Goal: Transaction & Acquisition: Purchase product/service

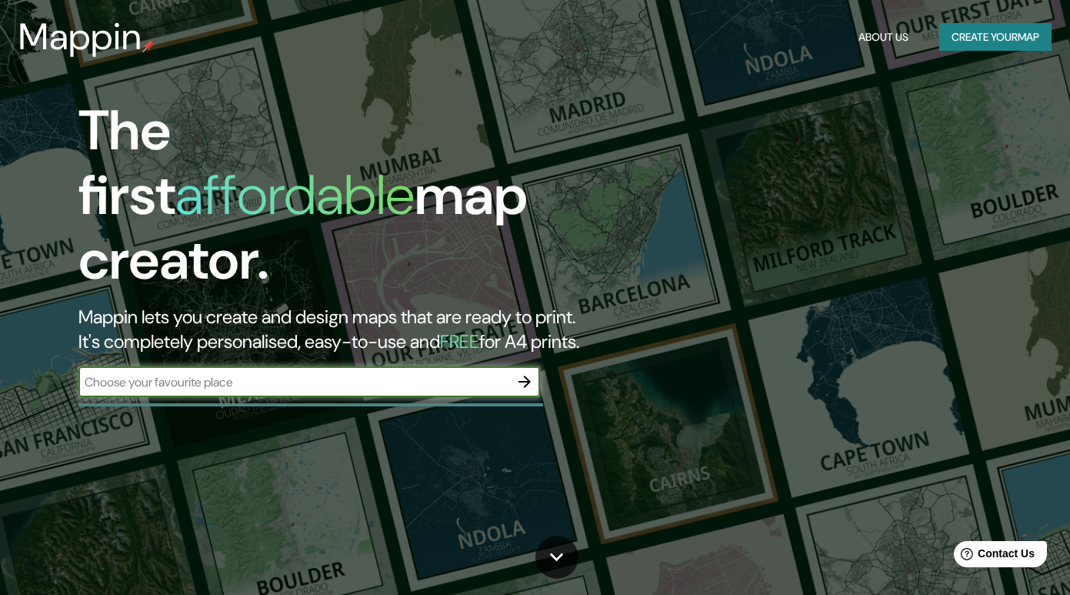
click at [296, 374] on input "text" at bounding box center [293, 382] width 431 height 18
type input "san marcos"
click at [526, 376] on icon "button" at bounding box center [525, 382] width 12 height 12
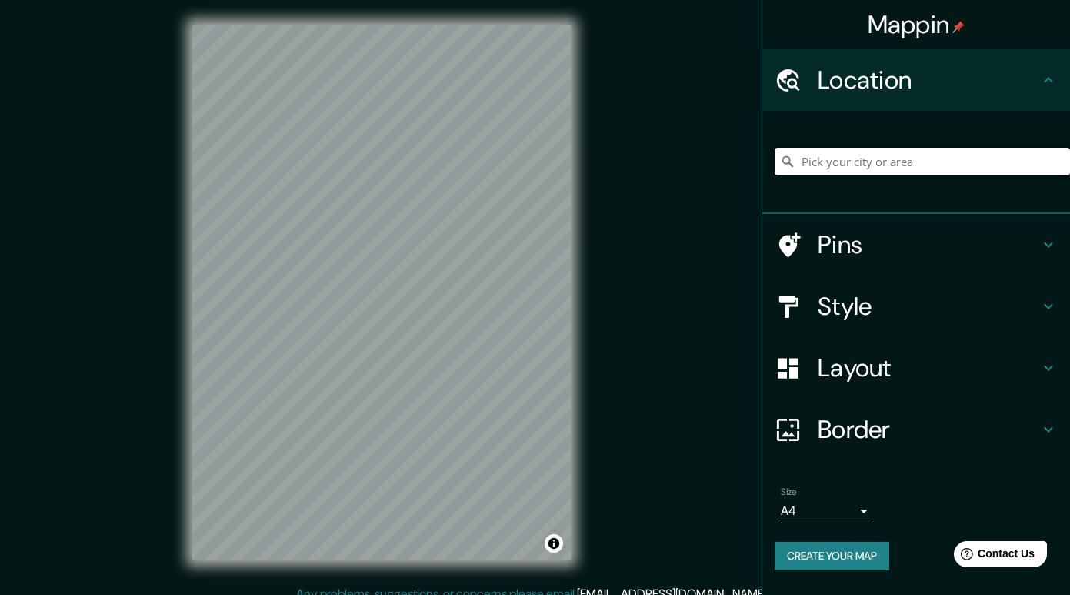
click at [848, 156] on input "Pick your city or area" at bounding box center [923, 162] width 296 height 28
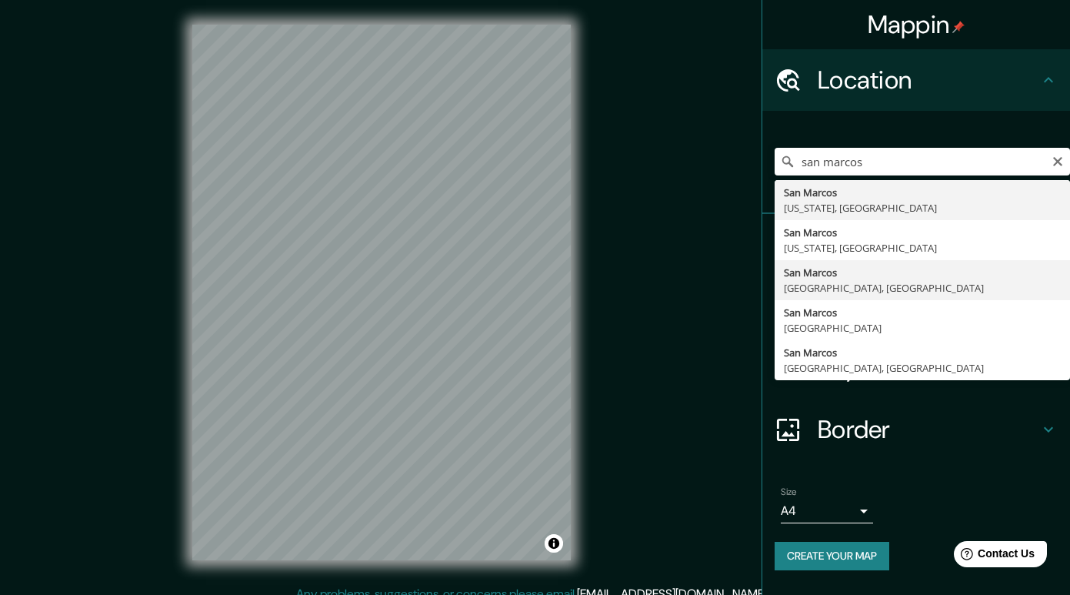
type input "[GEOGRAPHIC_DATA], [GEOGRAPHIC_DATA], [GEOGRAPHIC_DATA]"
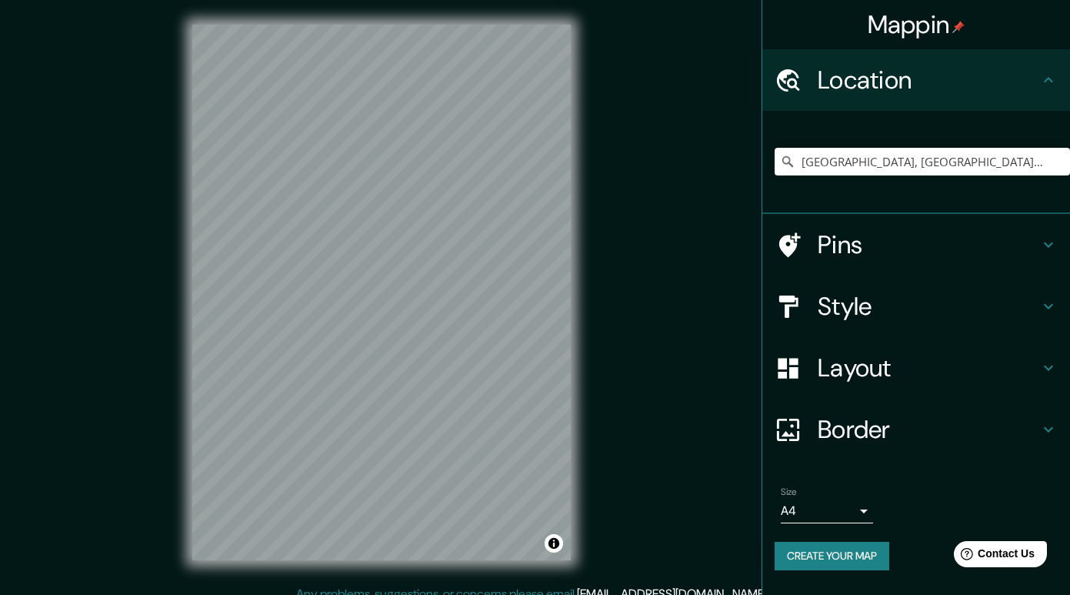
click at [958, 242] on h4 "Pins" at bounding box center [929, 244] width 222 height 31
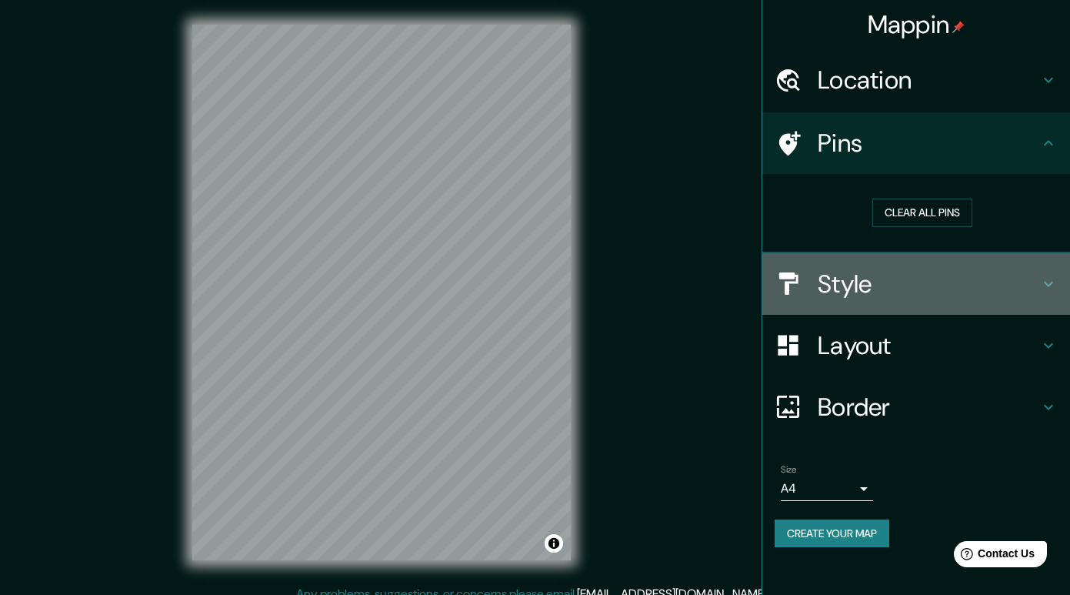
click at [937, 279] on h4 "Style" at bounding box center [929, 284] width 222 height 31
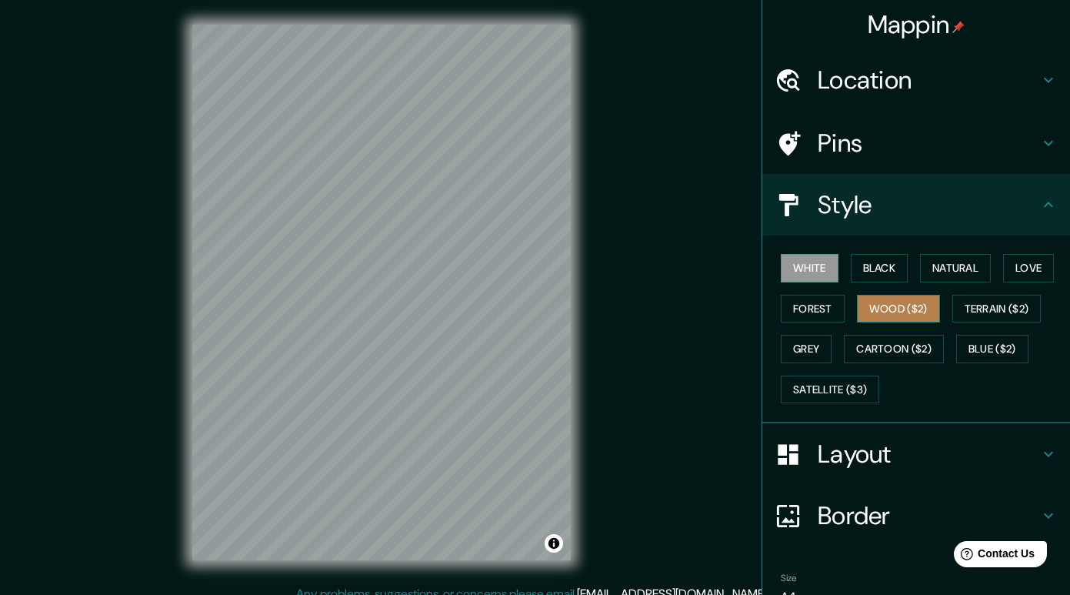
click at [907, 309] on button "Wood ($2)" at bounding box center [898, 309] width 83 height 28
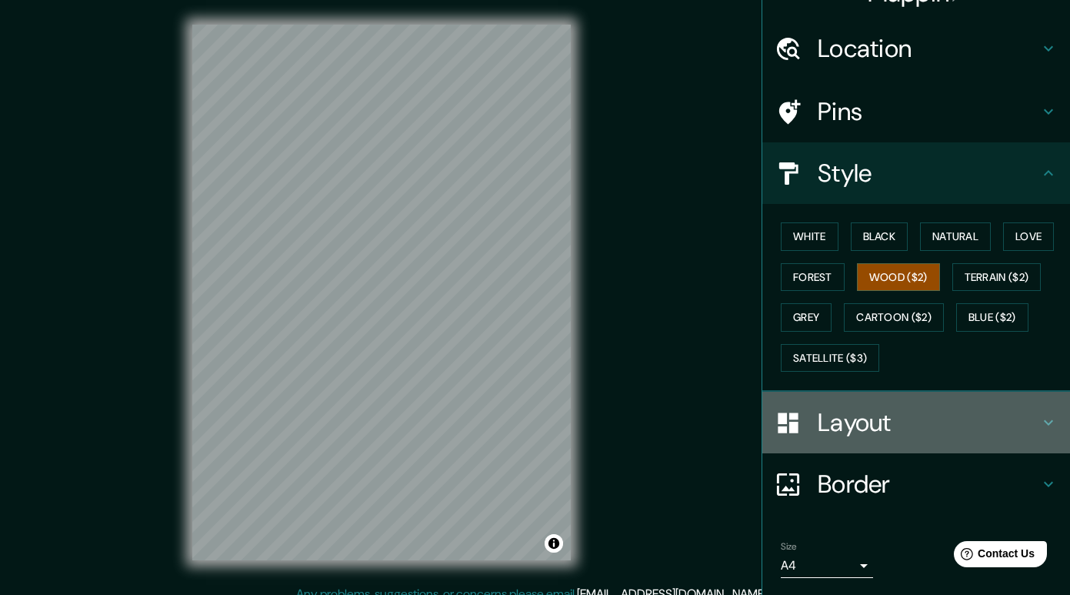
click at [965, 422] on h4 "Layout" at bounding box center [929, 422] width 222 height 31
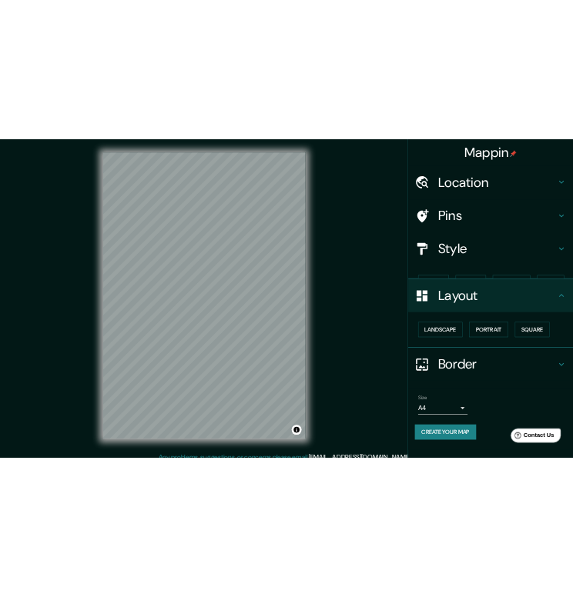
scroll to position [0, 0]
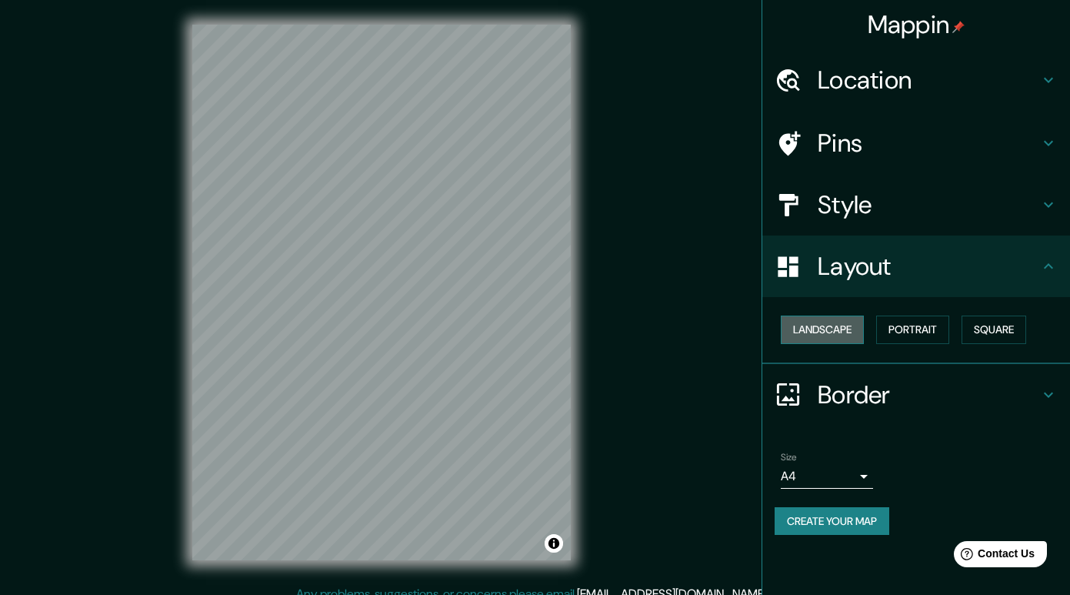
click at [846, 330] on button "Landscape" at bounding box center [822, 330] width 83 height 28
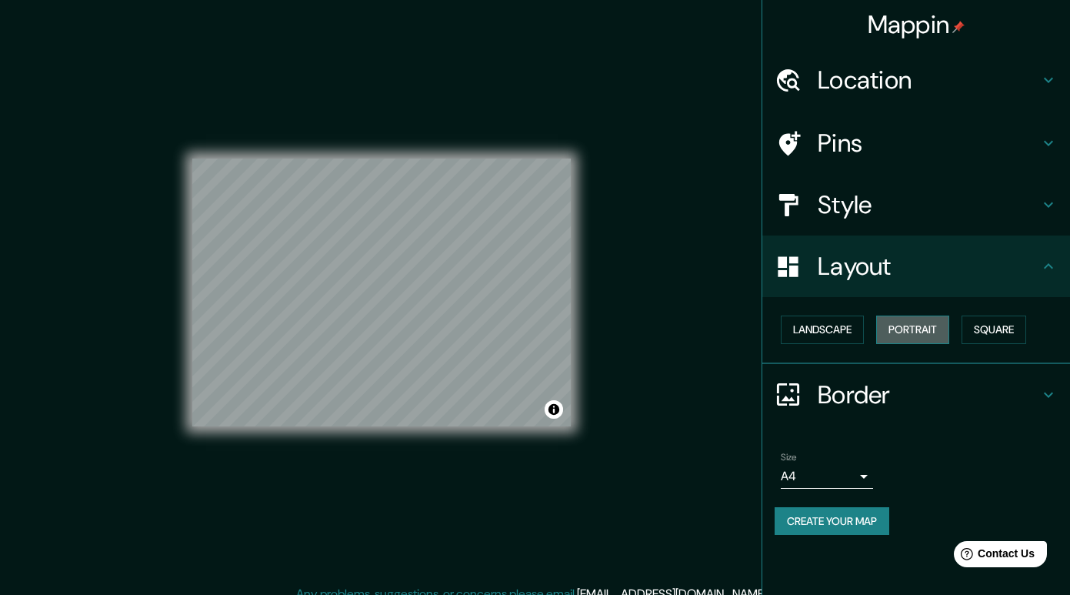
click at [910, 334] on button "Portrait" at bounding box center [913, 330] width 73 height 28
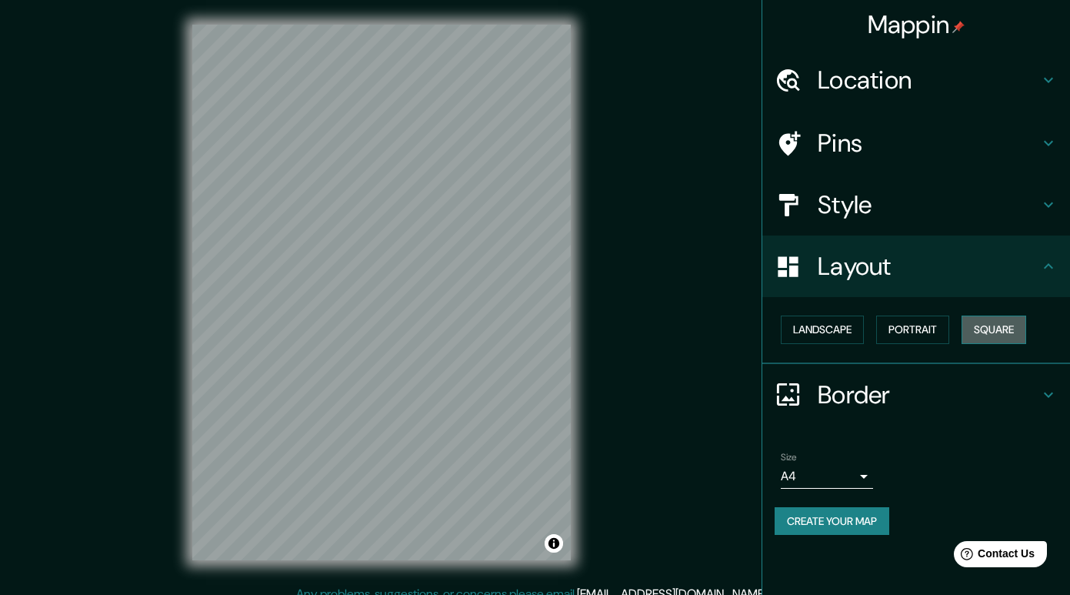
click at [971, 331] on button "Square" at bounding box center [994, 330] width 65 height 28
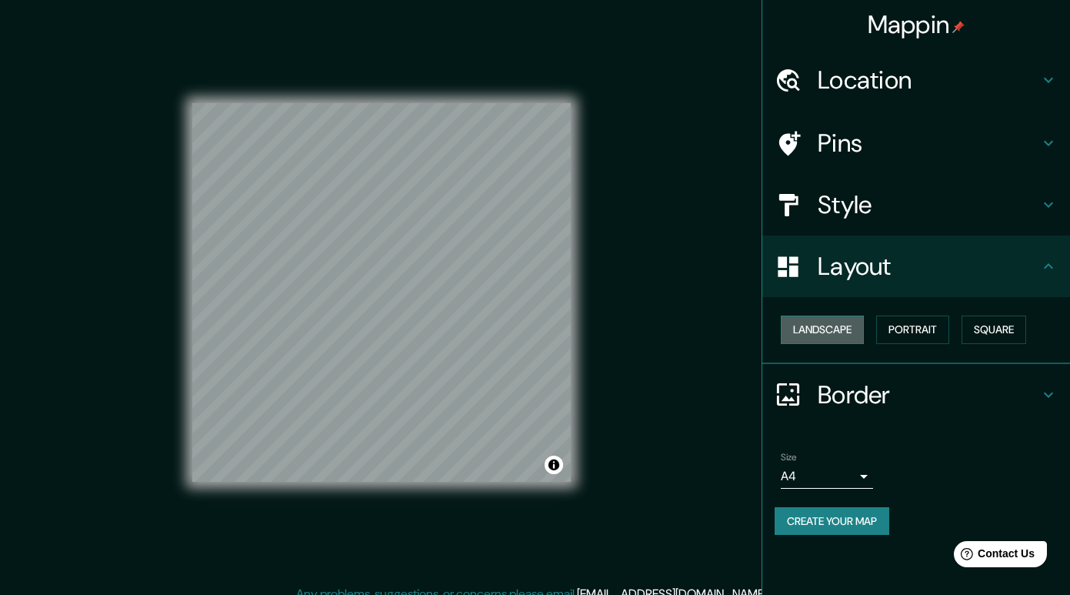
click at [836, 330] on button "Landscape" at bounding box center [822, 330] width 83 height 28
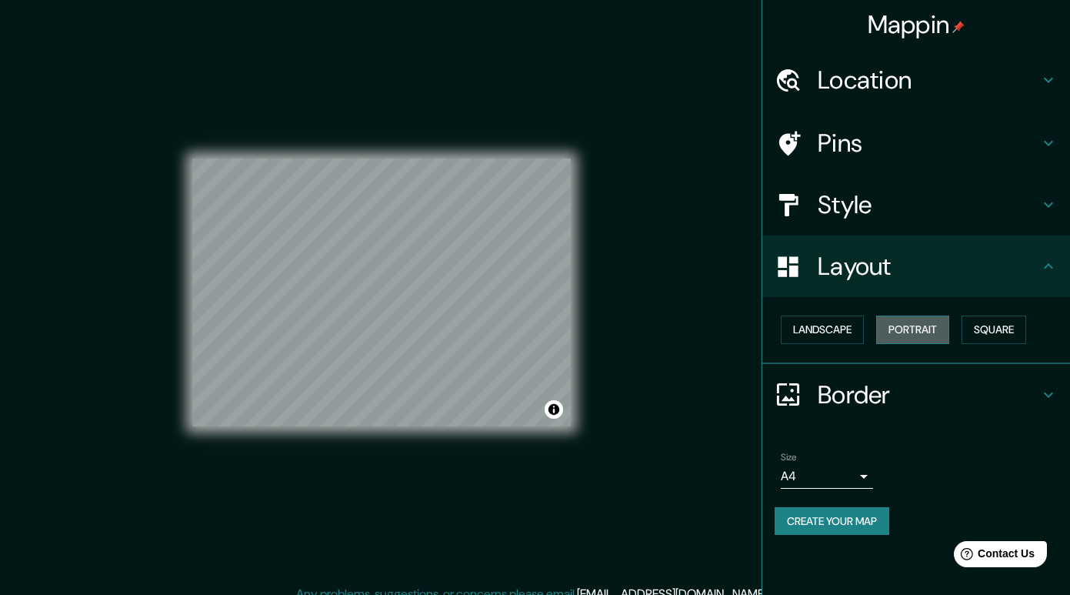
click at [904, 326] on button "Portrait" at bounding box center [913, 330] width 73 height 28
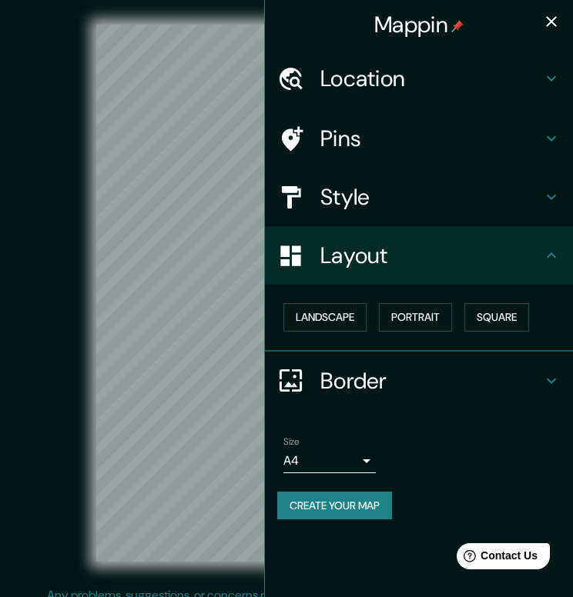
click at [547, 26] on icon "button" at bounding box center [551, 21] width 18 height 18
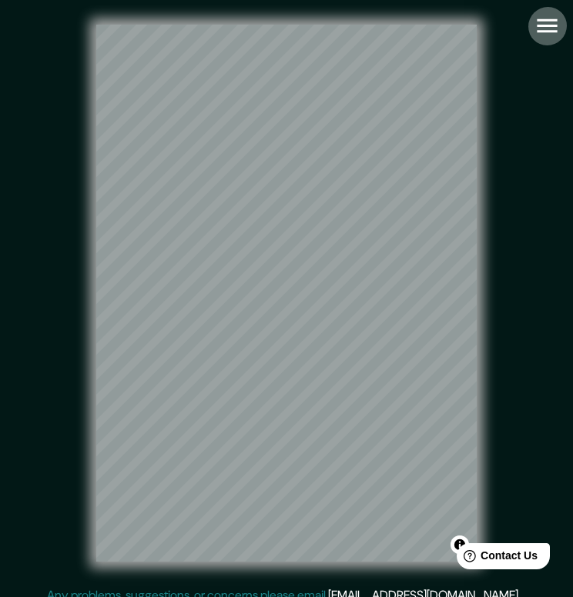
click at [553, 28] on icon "button" at bounding box center [546, 25] width 27 height 27
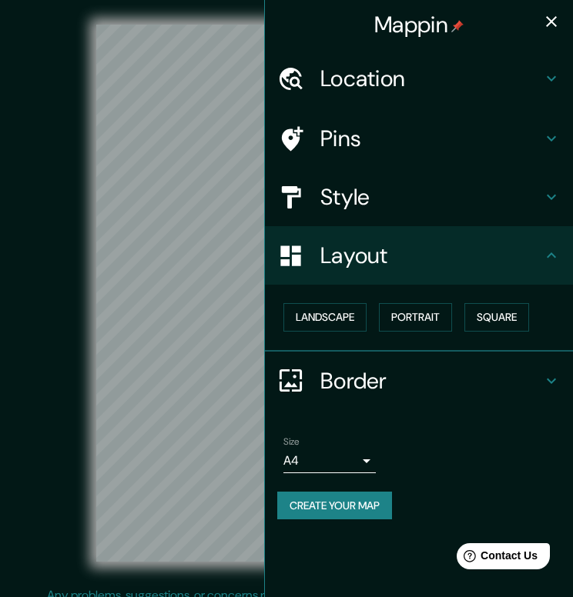
click at [432, 80] on h4 "Location" at bounding box center [431, 79] width 222 height 28
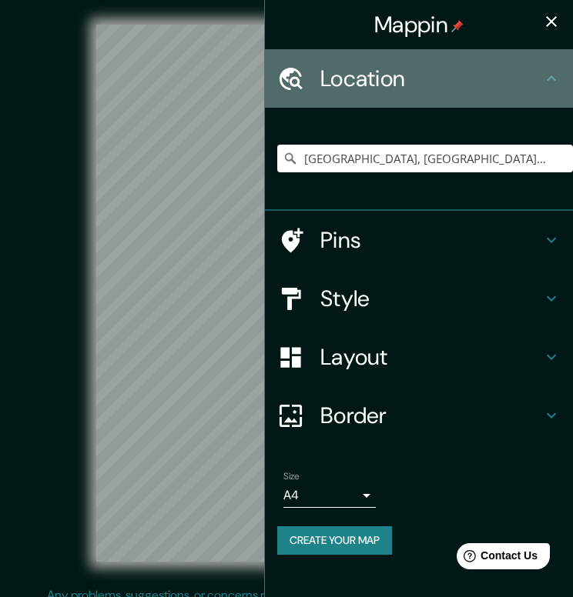
click at [435, 79] on h4 "Location" at bounding box center [431, 79] width 222 height 28
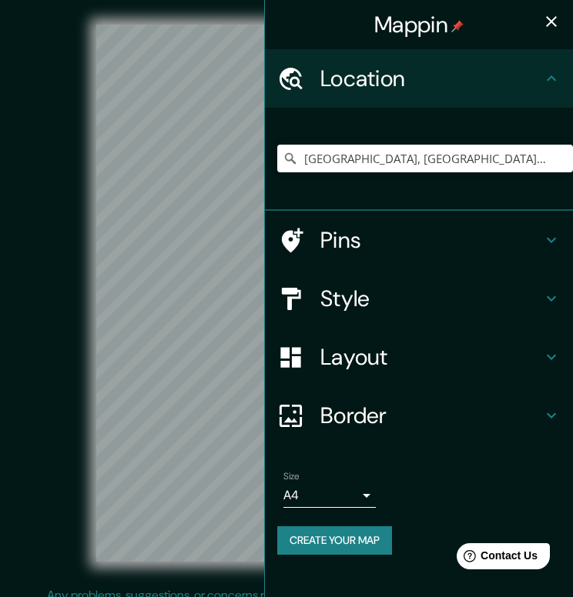
click at [430, 227] on h4 "Pins" at bounding box center [431, 240] width 222 height 28
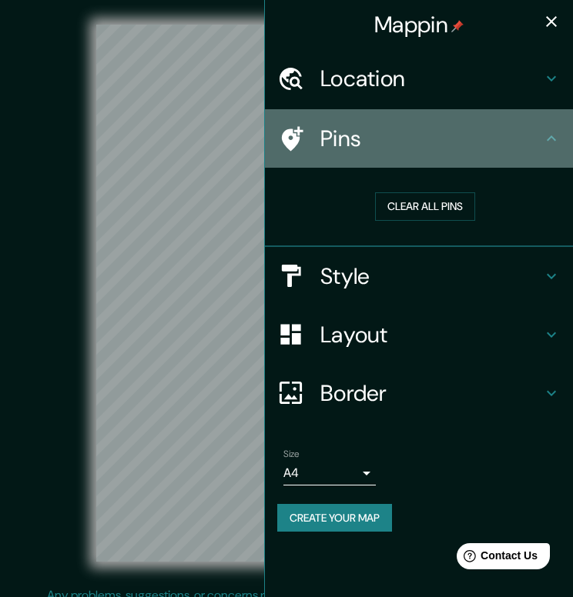
click at [450, 124] on div "Pins" at bounding box center [419, 138] width 308 height 58
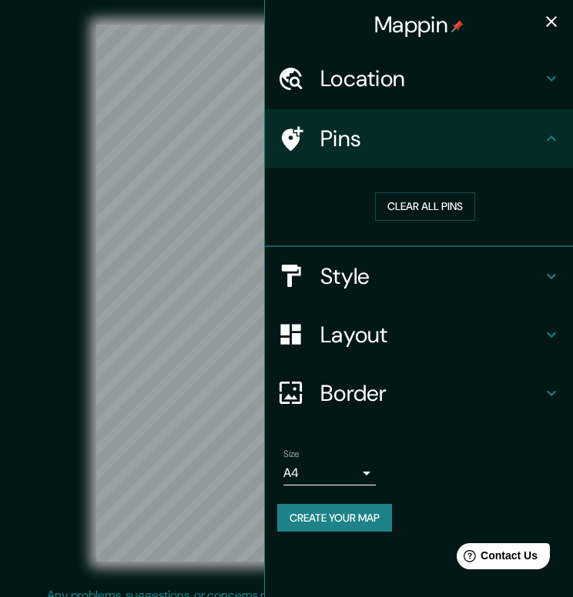
click at [459, 257] on div "Style" at bounding box center [419, 276] width 308 height 58
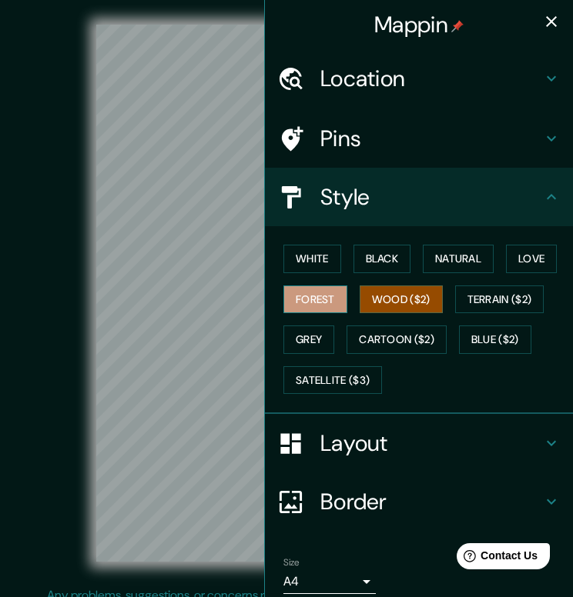
click at [329, 299] on button "Forest" at bounding box center [315, 300] width 64 height 28
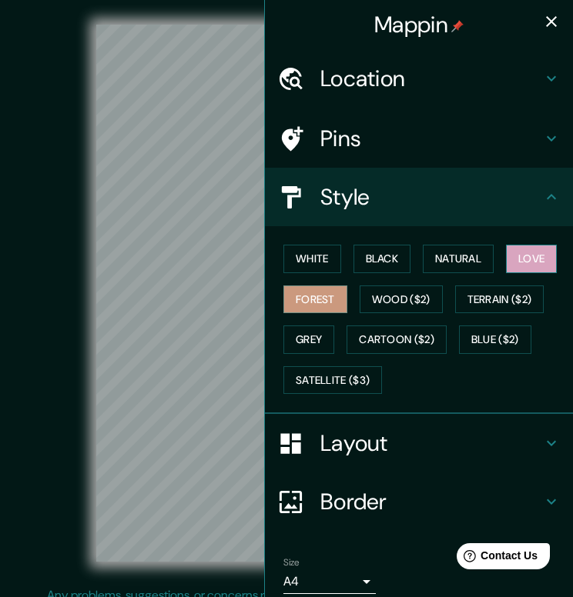
click at [534, 268] on button "Love" at bounding box center [531, 259] width 51 height 28
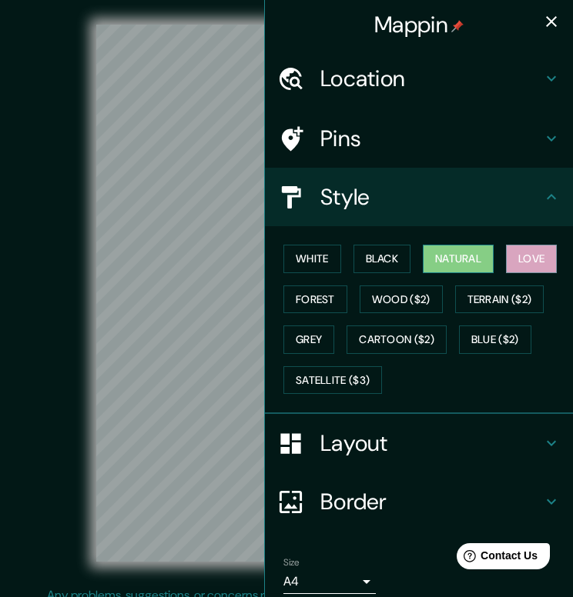
click at [478, 265] on button "Natural" at bounding box center [457, 259] width 71 height 28
click at [393, 261] on button "Black" at bounding box center [382, 259] width 58 height 28
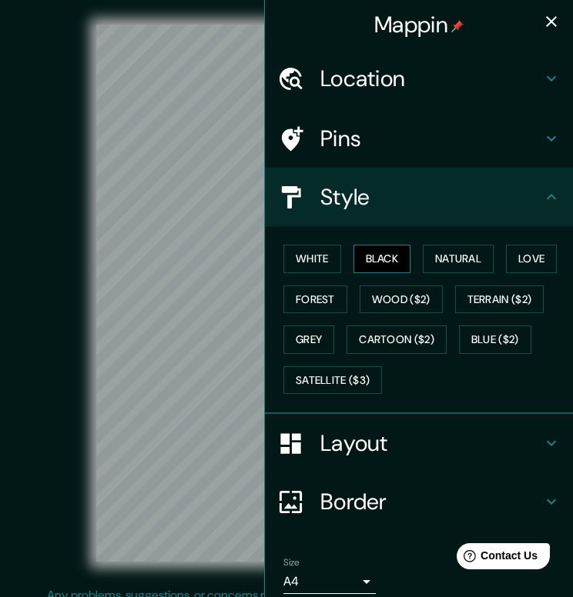
click at [388, 262] on button "Black" at bounding box center [382, 259] width 58 height 28
click at [446, 263] on button "Natural" at bounding box center [457, 259] width 71 height 28
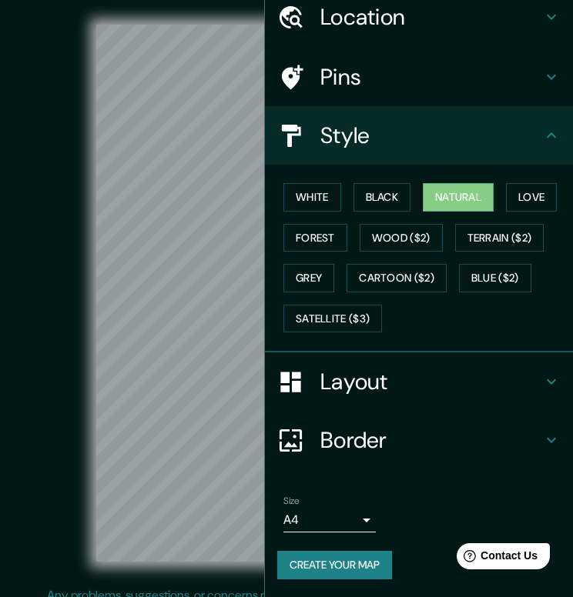
click at [406, 370] on h4 "Layout" at bounding box center [431, 382] width 222 height 28
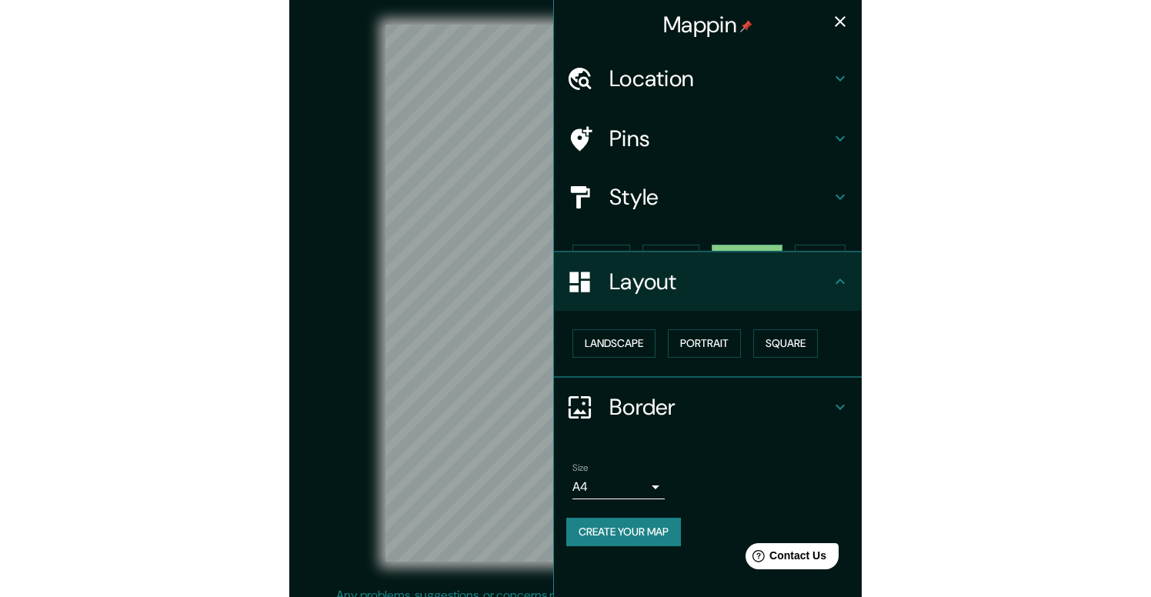
scroll to position [0, 0]
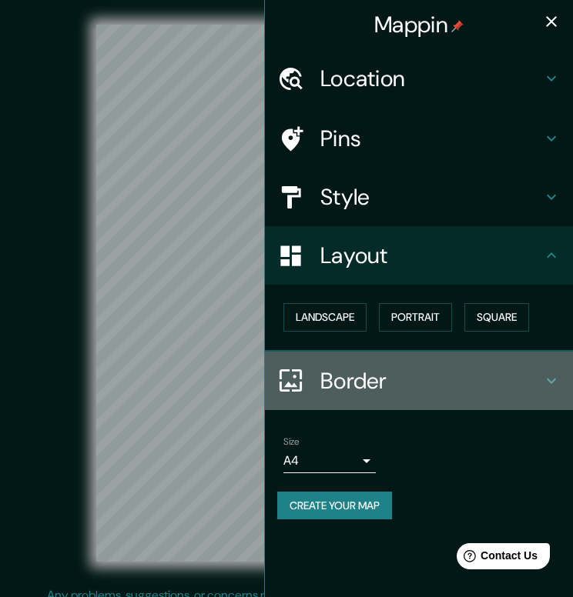
click at [395, 372] on h4 "Border" at bounding box center [431, 381] width 222 height 28
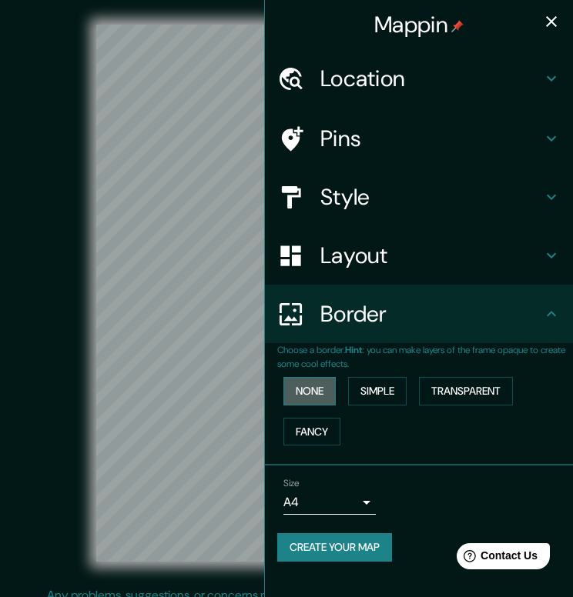
click at [320, 393] on button "None" at bounding box center [309, 391] width 52 height 28
click at [386, 302] on h4 "Border" at bounding box center [431, 314] width 222 height 28
click at [354, 506] on body "Mappin Location [GEOGRAPHIC_DATA], [GEOGRAPHIC_DATA], [GEOGRAPHIC_DATA] Pins St…" at bounding box center [286, 298] width 573 height 597
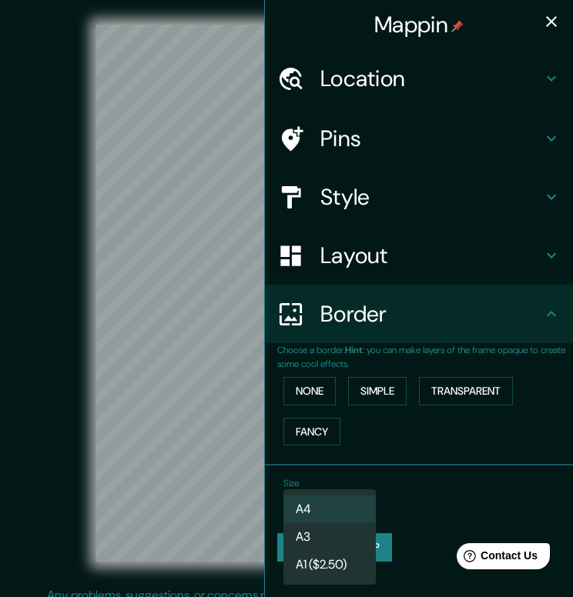
click at [398, 492] on div at bounding box center [286, 298] width 573 height 597
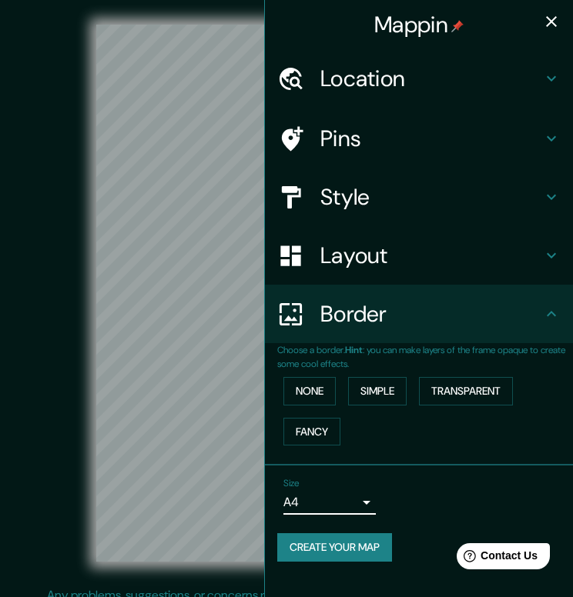
click at [471, 320] on h4 "Border" at bounding box center [431, 314] width 222 height 28
click at [557, 317] on icon at bounding box center [551, 314] width 18 height 18
click at [243, 327] on div at bounding box center [244, 328] width 12 height 12
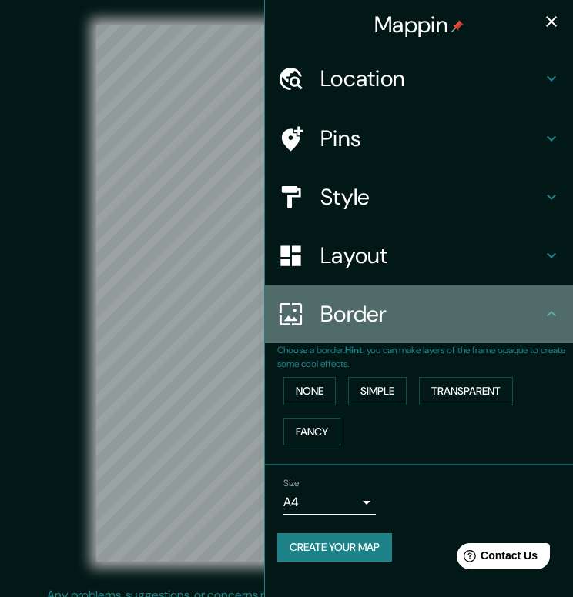
click at [550, 309] on icon at bounding box center [551, 314] width 18 height 18
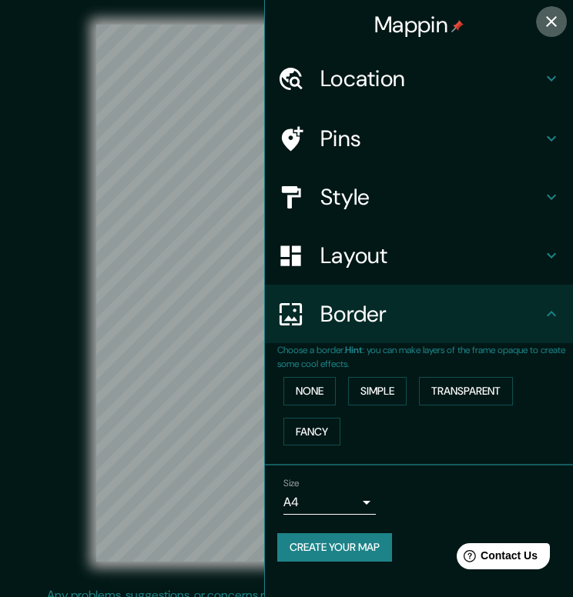
click at [556, 17] on icon "button" at bounding box center [551, 21] width 18 height 18
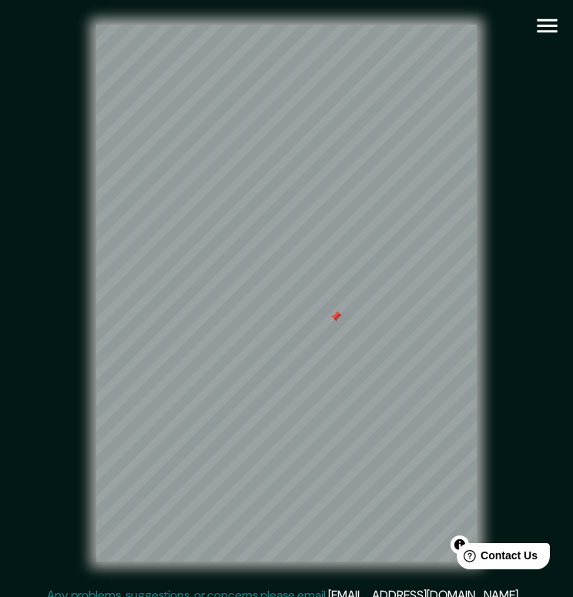
click at [548, 31] on icon "button" at bounding box center [546, 26] width 20 height 14
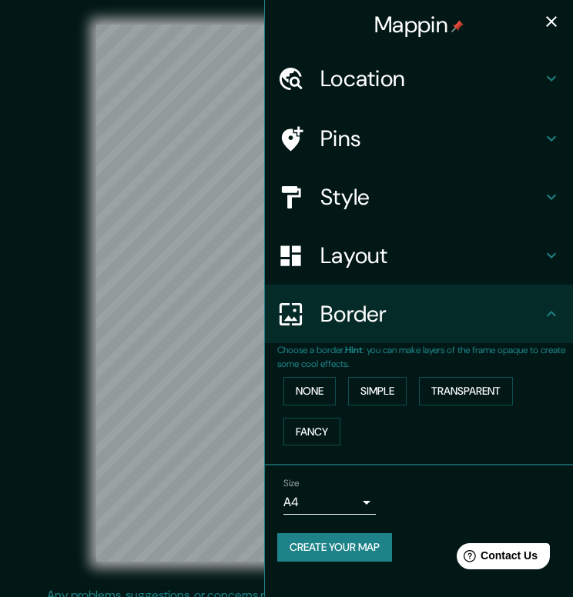
click at [474, 86] on h4 "Location" at bounding box center [431, 79] width 222 height 28
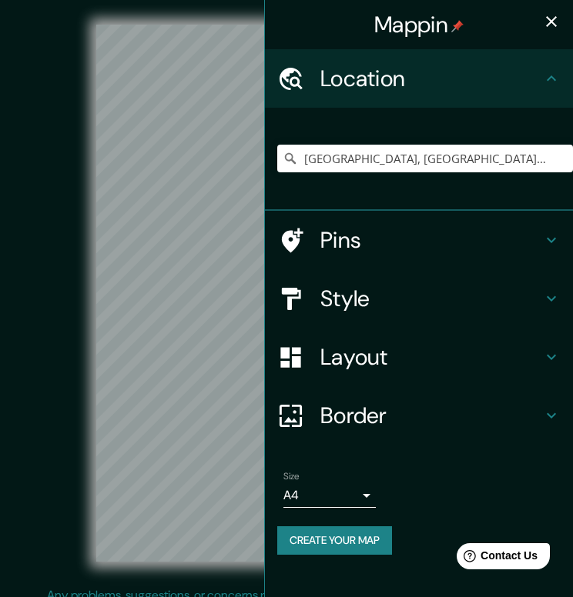
click at [458, 98] on div "Location" at bounding box center [419, 78] width 308 height 58
click at [441, 287] on h4 "Style" at bounding box center [431, 299] width 222 height 28
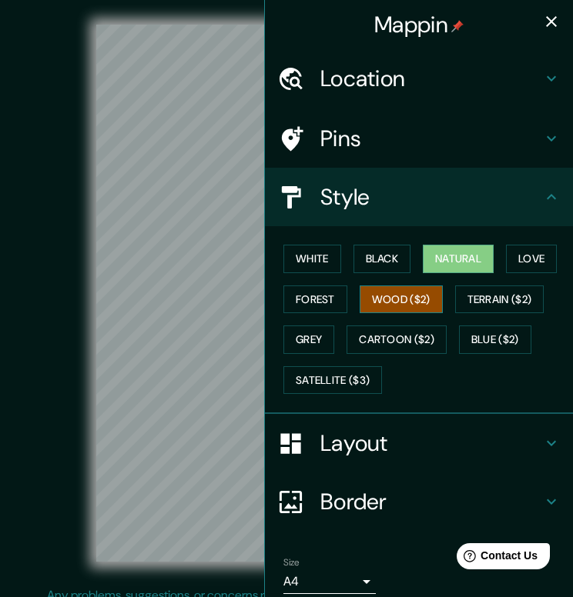
click at [411, 299] on button "Wood ($2)" at bounding box center [400, 300] width 83 height 28
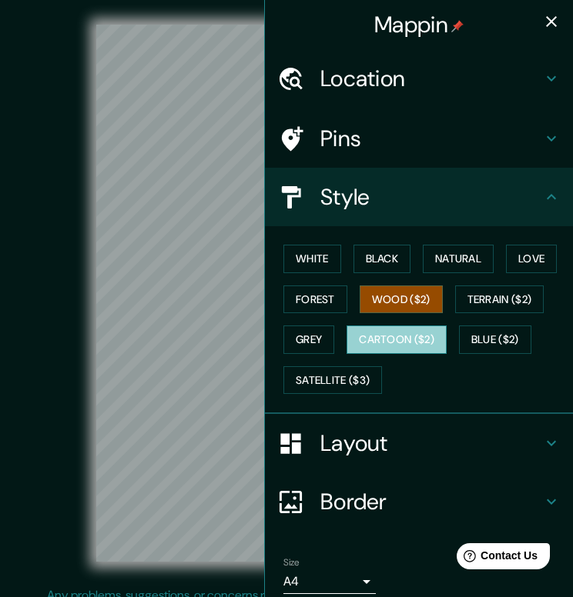
click at [409, 346] on button "Cartoon ($2)" at bounding box center [396, 340] width 100 height 28
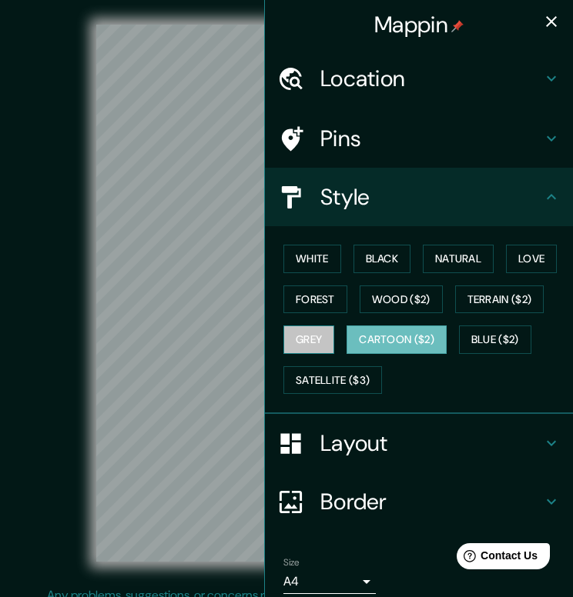
click at [320, 342] on button "Grey" at bounding box center [308, 340] width 51 height 28
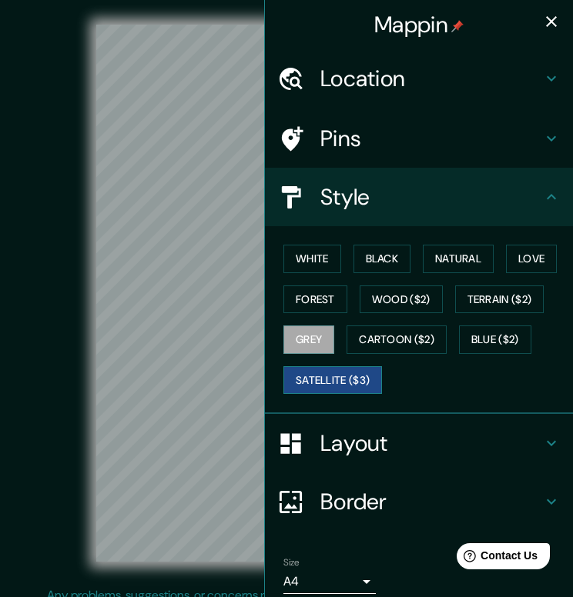
click at [332, 386] on button "Satellite ($3)" at bounding box center [332, 380] width 99 height 28
click at [493, 339] on button "Blue ($2)" at bounding box center [495, 340] width 72 height 28
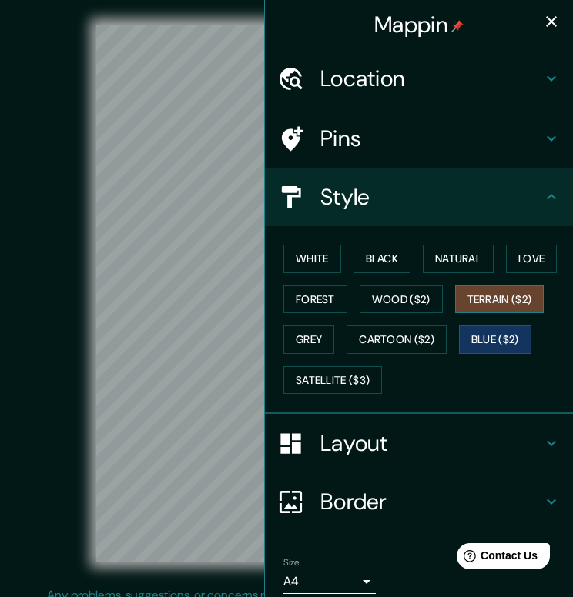
click at [496, 299] on button "Terrain ($2)" at bounding box center [499, 300] width 89 height 28
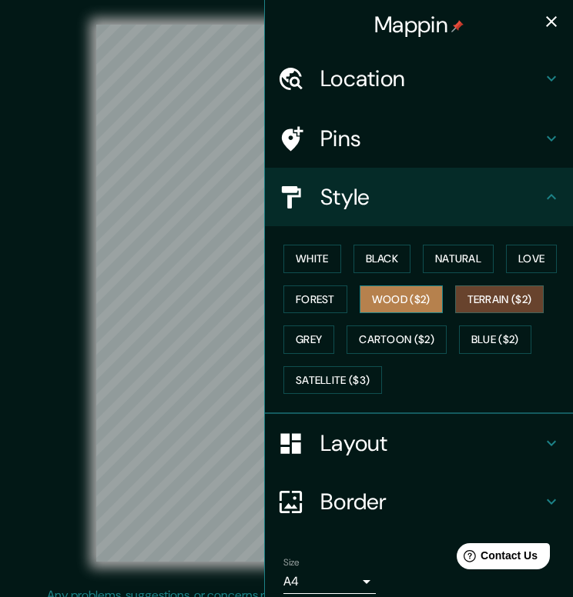
click at [421, 306] on button "Wood ($2)" at bounding box center [400, 300] width 83 height 28
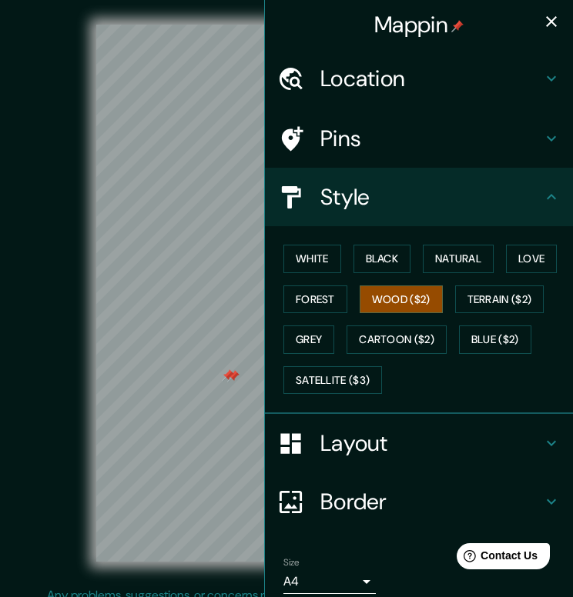
click at [225, 372] on div at bounding box center [228, 375] width 12 height 12
click at [232, 376] on div at bounding box center [233, 376] width 12 height 12
click at [546, 28] on icon "button" at bounding box center [551, 21] width 18 height 18
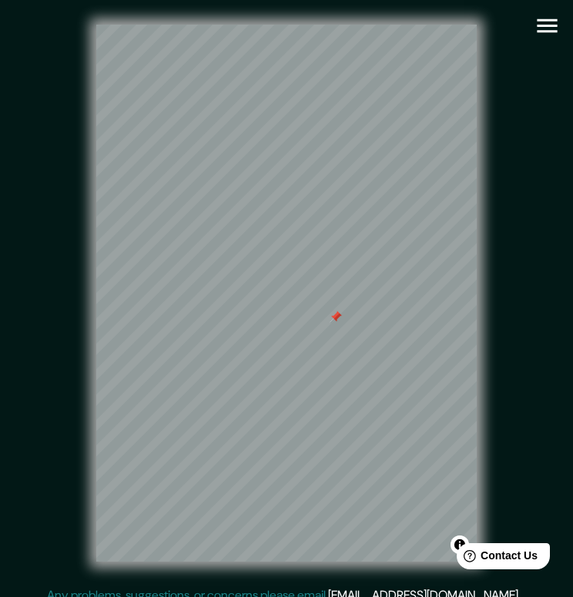
click at [335, 320] on div at bounding box center [335, 317] width 12 height 12
click at [546, 25] on icon "button" at bounding box center [546, 26] width 20 height 14
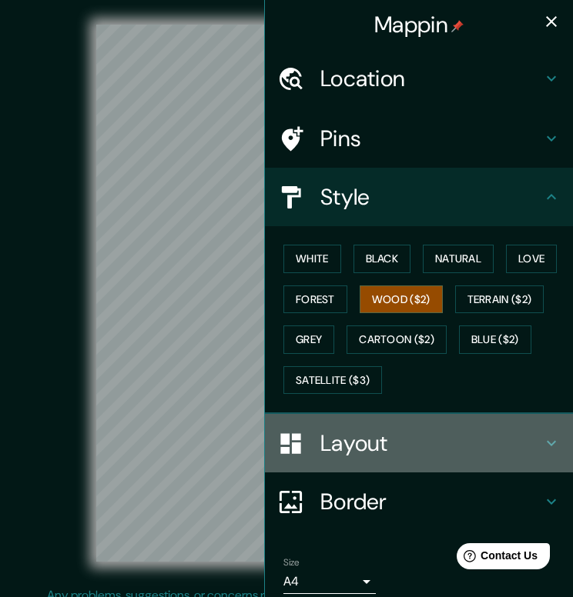
click at [389, 438] on h4 "Layout" at bounding box center [431, 443] width 222 height 28
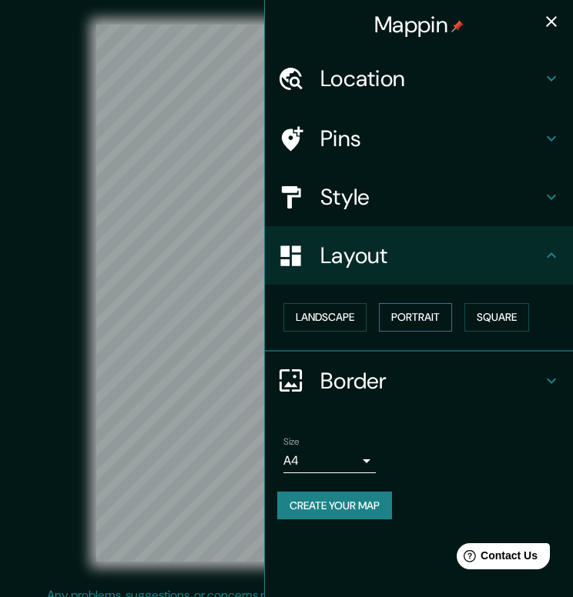
click at [426, 319] on button "Portrait" at bounding box center [415, 317] width 73 height 28
click at [339, 318] on button "Landscape" at bounding box center [324, 317] width 83 height 28
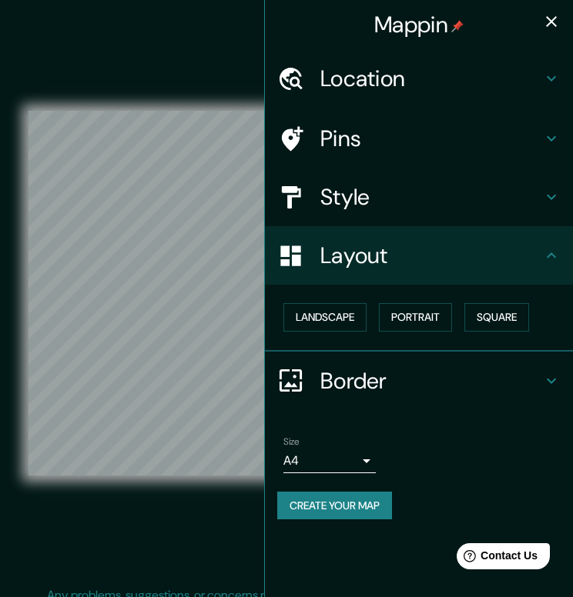
click at [149, 527] on div "© Mapbox © OpenStreetMap Improve this map" at bounding box center [286, 293] width 516 height 537
click at [546, 23] on icon "button" at bounding box center [551, 21] width 18 height 18
